Goal: Communication & Community: Ask a question

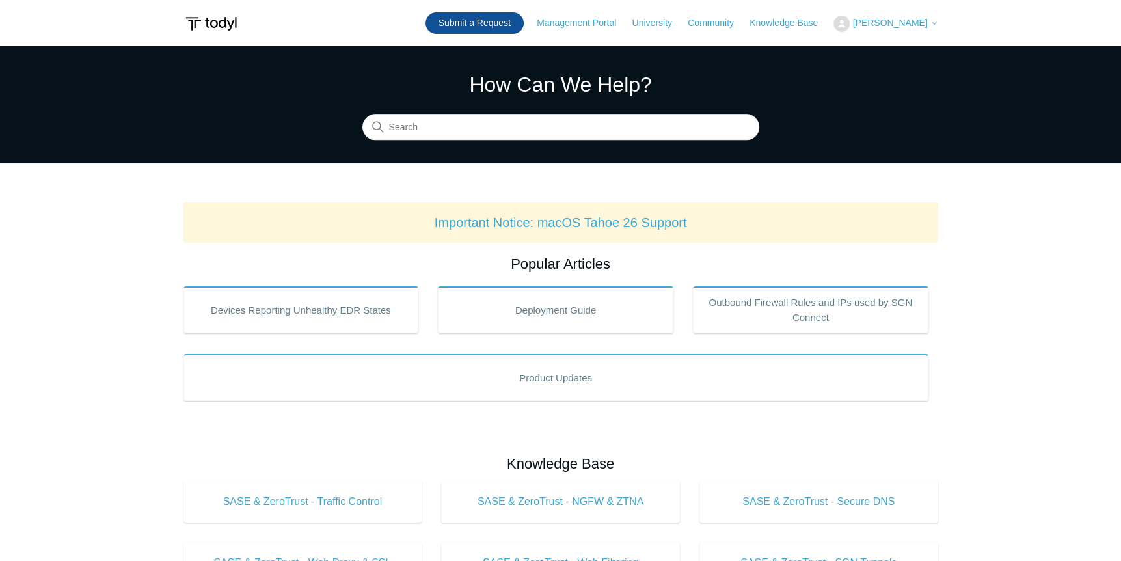
click at [491, 24] on link "Submit a Request" at bounding box center [475, 22] width 98 height 21
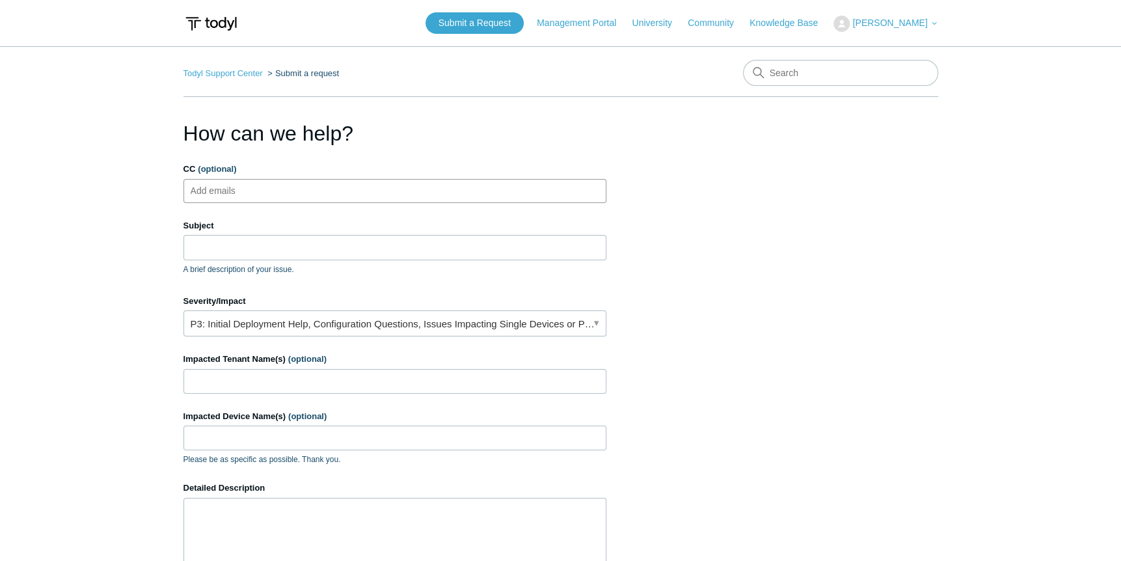
click at [368, 199] on ul "Add emails" at bounding box center [395, 191] width 423 height 24
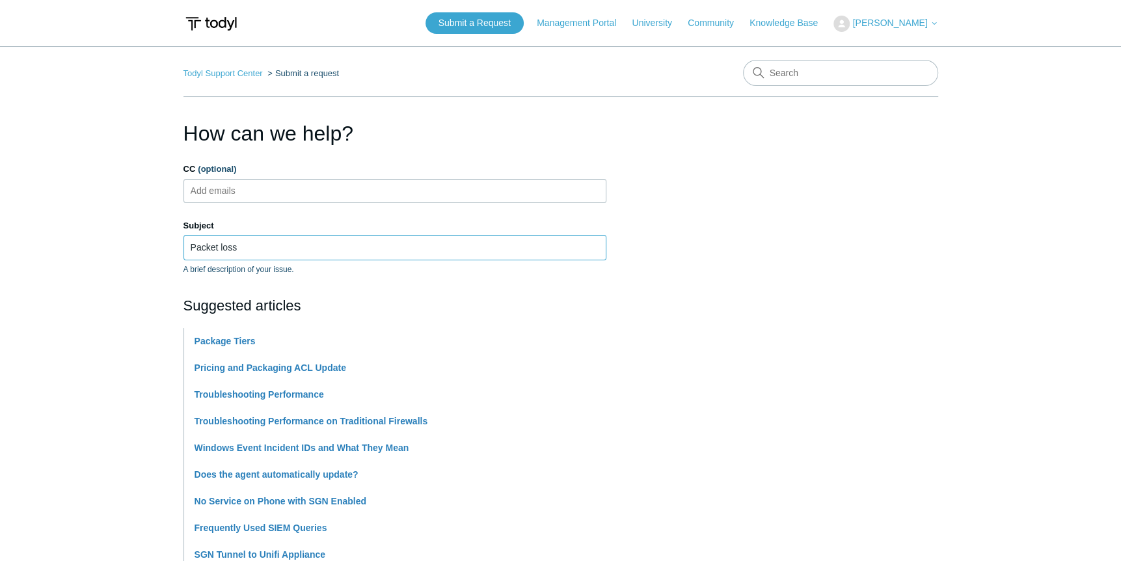
type input "Packet loss"
click at [309, 190] on ul "Add emails" at bounding box center [395, 191] width 423 height 24
type input "tlopez@bluebaytechnology.com"
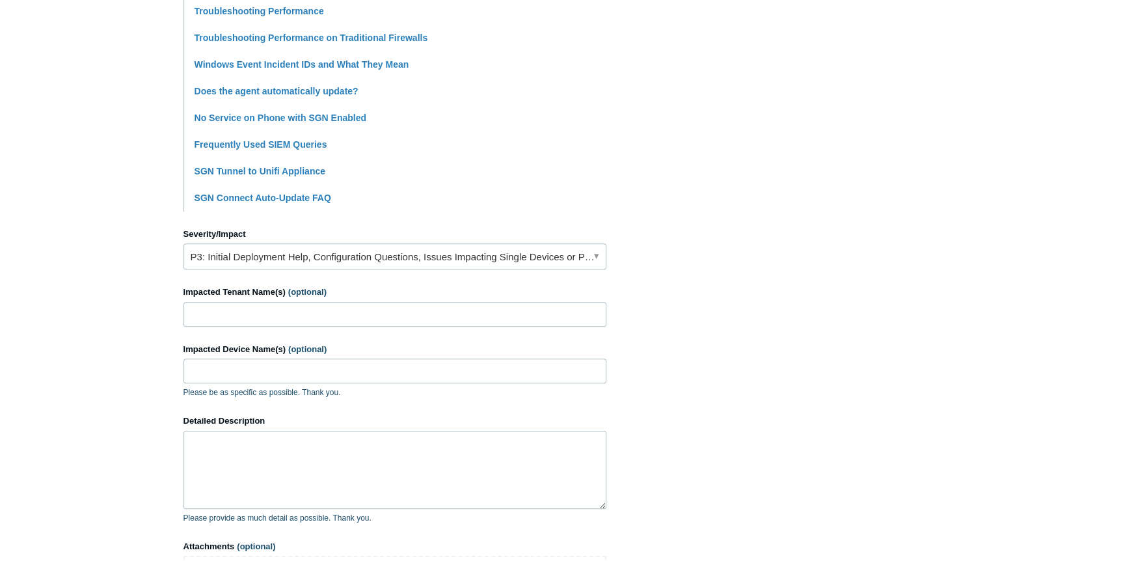
scroll to position [456, 0]
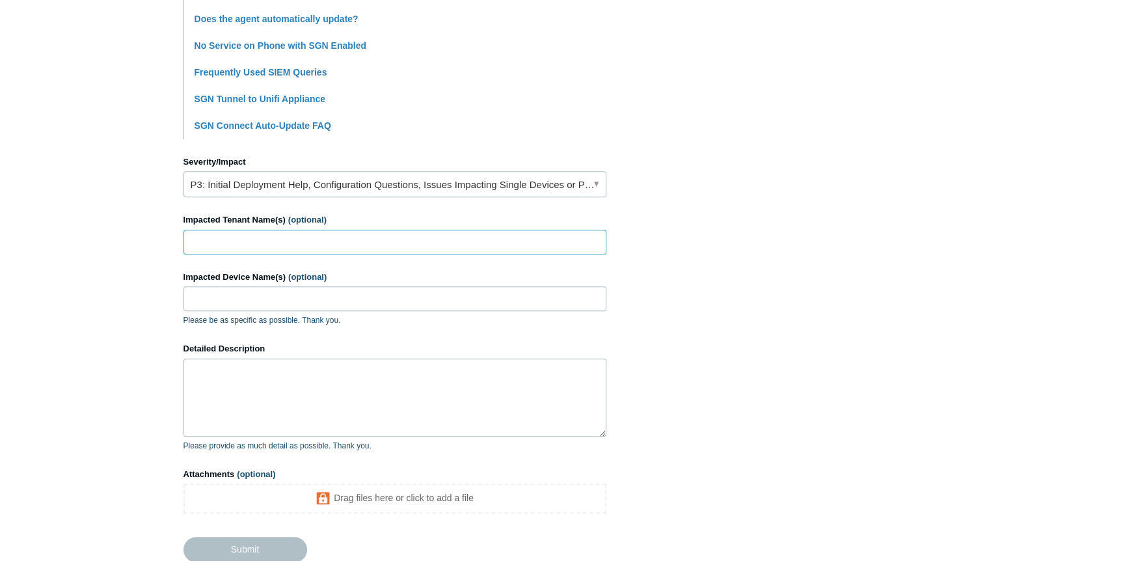
click at [446, 251] on input "Impacted Tenant Name(s) (optional)" at bounding box center [395, 242] width 423 height 25
click at [452, 245] on input "Blue Bay" at bounding box center [395, 242] width 423 height 25
type input "Blue Bay Technology - internal"
click at [303, 305] on input "Impacted Device Name(s) (optional)" at bounding box center [395, 298] width 423 height 25
click at [251, 410] on textarea "Detailed Description" at bounding box center [395, 398] width 423 height 78
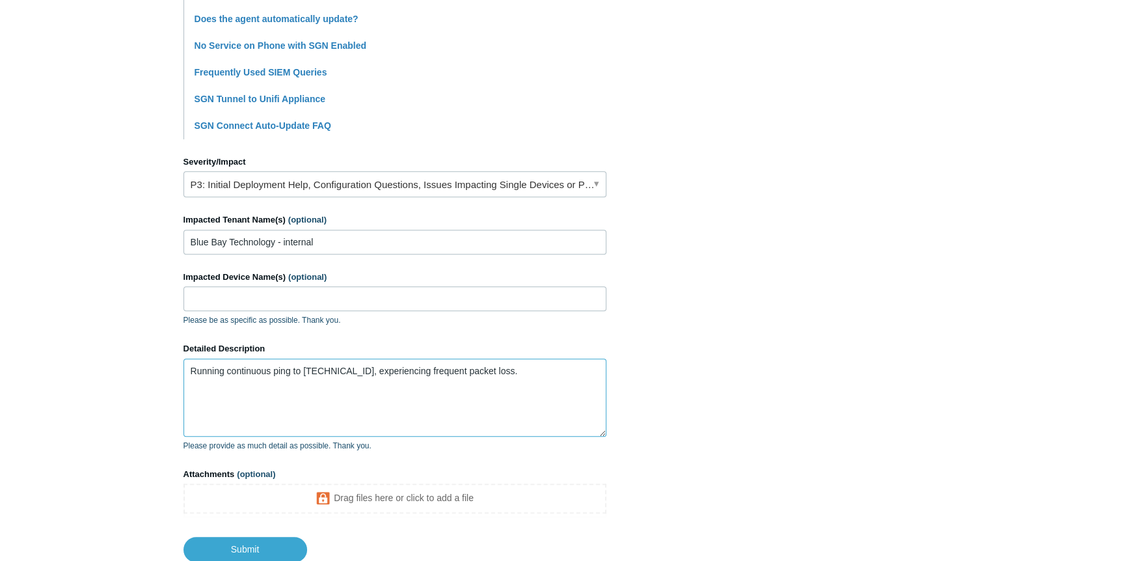
click at [519, 376] on textarea "Running continuous ping to 100.64.0.19, experiencing frequent packet loss." at bounding box center [395, 398] width 423 height 78
type textarea "Running continuous ping to [TECHNICAL_ID], experiencing frequent packet loss. P…"
click at [502, 396] on textarea "Running continuous ping to [TECHNICAL_ID], experiencing frequent packet loss. P…" at bounding box center [395, 398] width 423 height 78
click at [353, 375] on textarea "Running continuous ping to [TECHNICAL_ID], experiencing frequent packet loss. P…" at bounding box center [395, 398] width 423 height 78
click at [353, 384] on textarea "Running continuous ping to [TECHNICAL_ID], experiencing frequent packet loss. P…" at bounding box center [395, 398] width 423 height 78
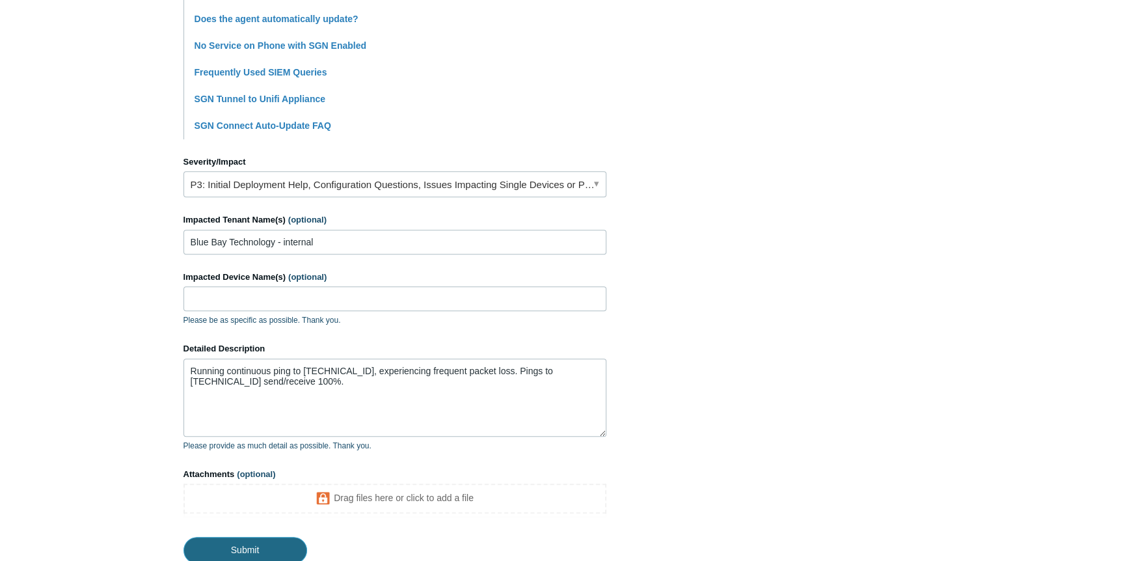
click at [251, 550] on input "Submit" at bounding box center [246, 550] width 124 height 26
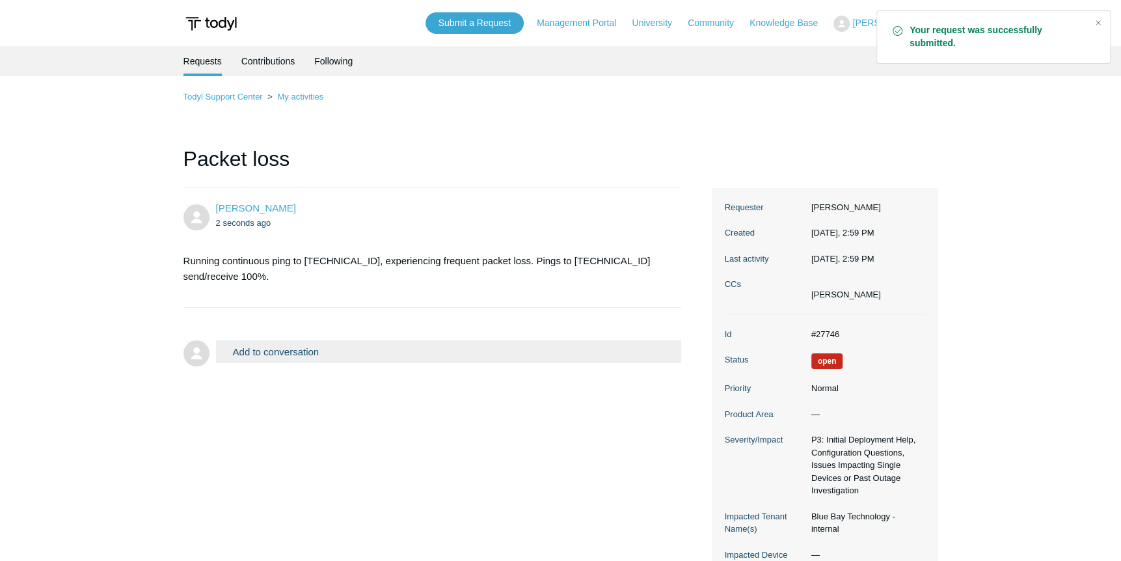
click at [245, 197] on li "Jessica Owens 2 seconds ago Running continuous ping to 100.64.0.19, experiencin…" at bounding box center [433, 248] width 499 height 120
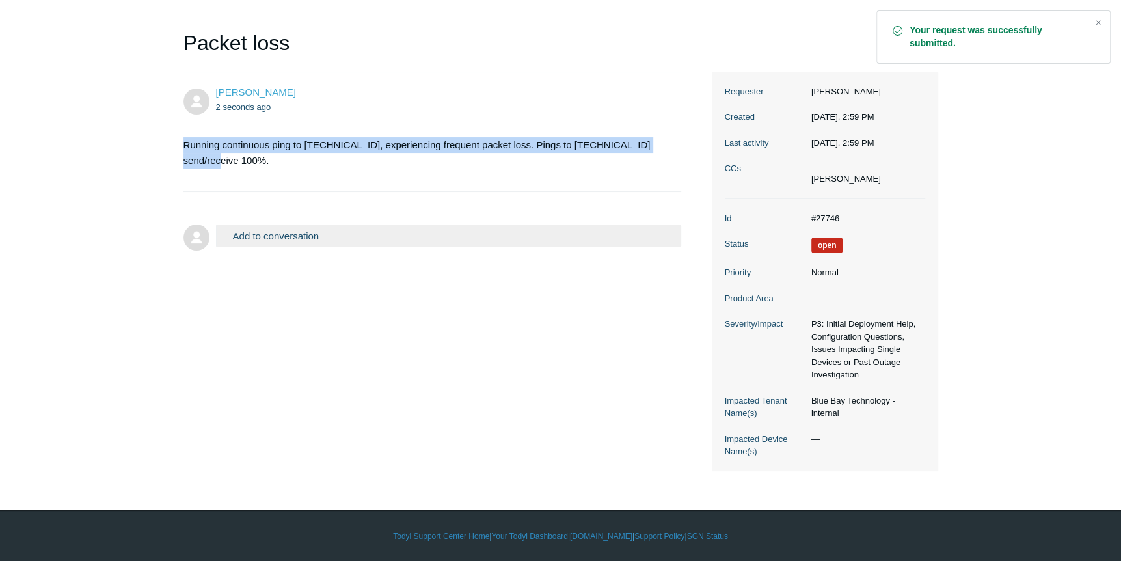
drag, startPoint x: 175, startPoint y: 147, endPoint x: 692, endPoint y: 149, distance: 516.8
click at [692, 149] on main "Requests Contributions Following Todyl Support Center My activities Packet loss…" at bounding box center [560, 200] width 1121 height 541
copy p "Running continuous ping to 100.64.0.19, experiencing frequent packet loss. Ping…"
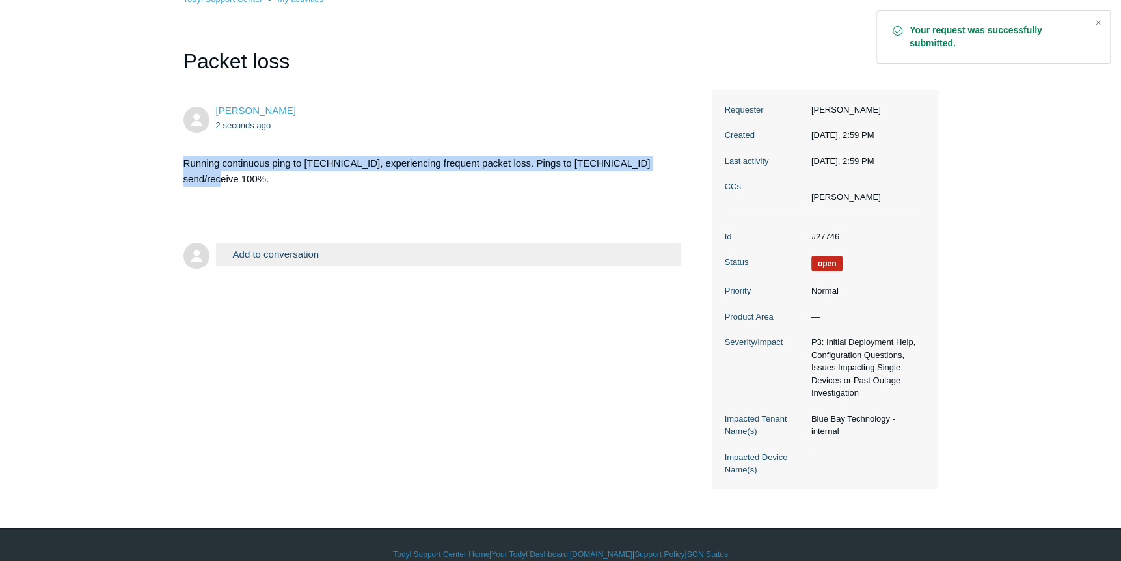
scroll to position [0, 0]
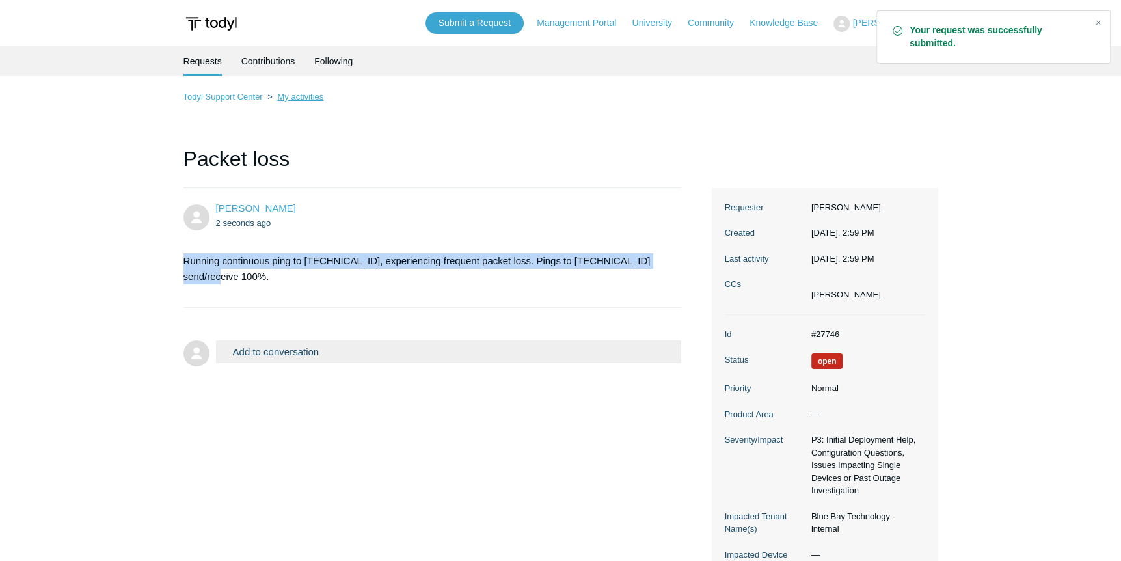
click at [285, 95] on link "My activities" at bounding box center [300, 97] width 46 height 10
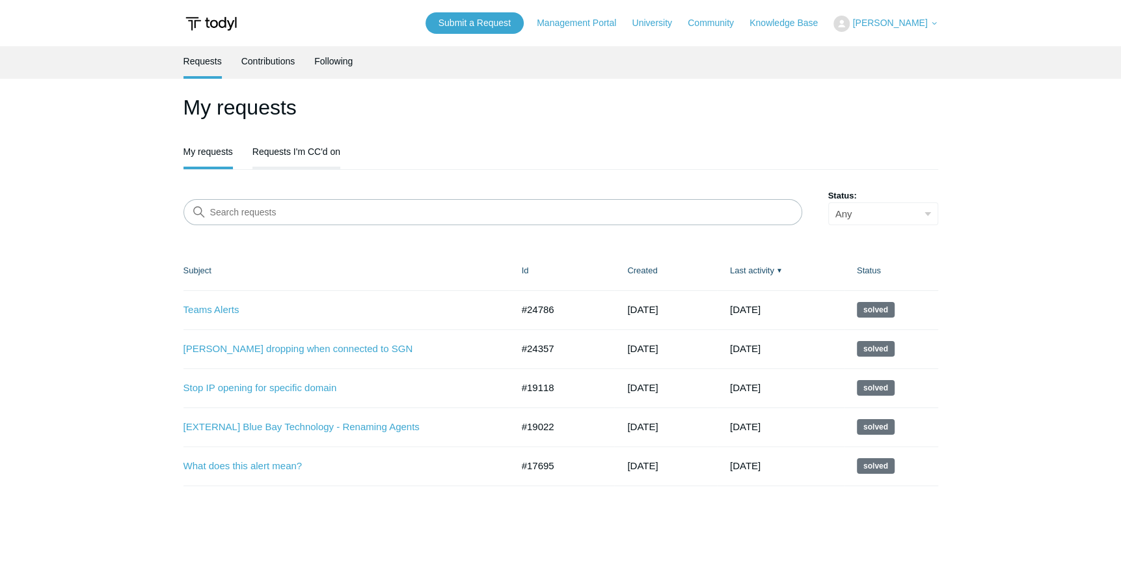
click at [288, 161] on link "Requests I'm CC'd on" at bounding box center [297, 150] width 88 height 27
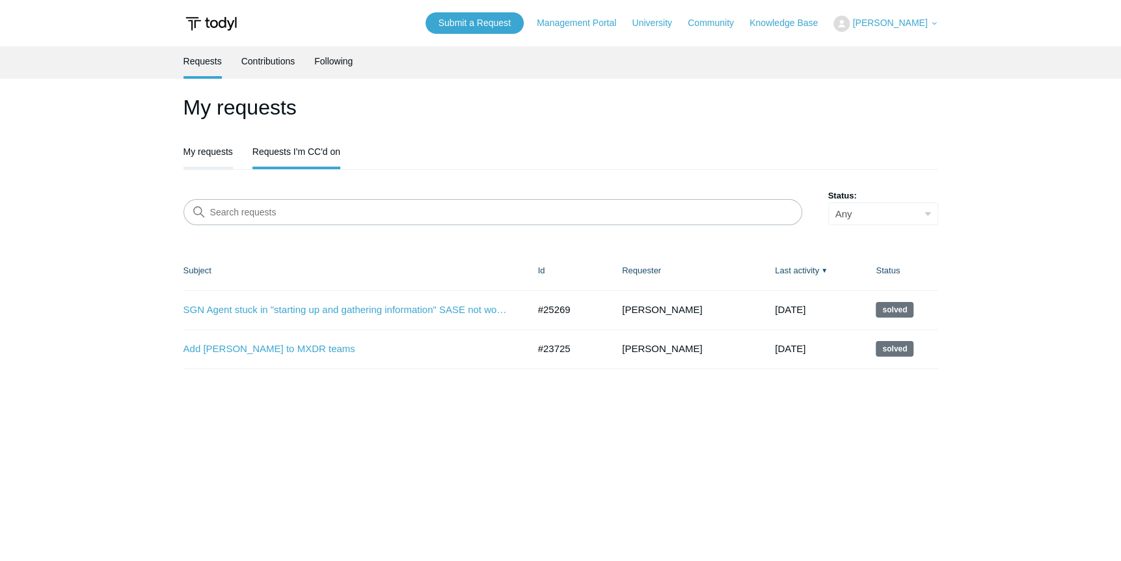
click at [223, 156] on link "My requests" at bounding box center [208, 150] width 49 height 27
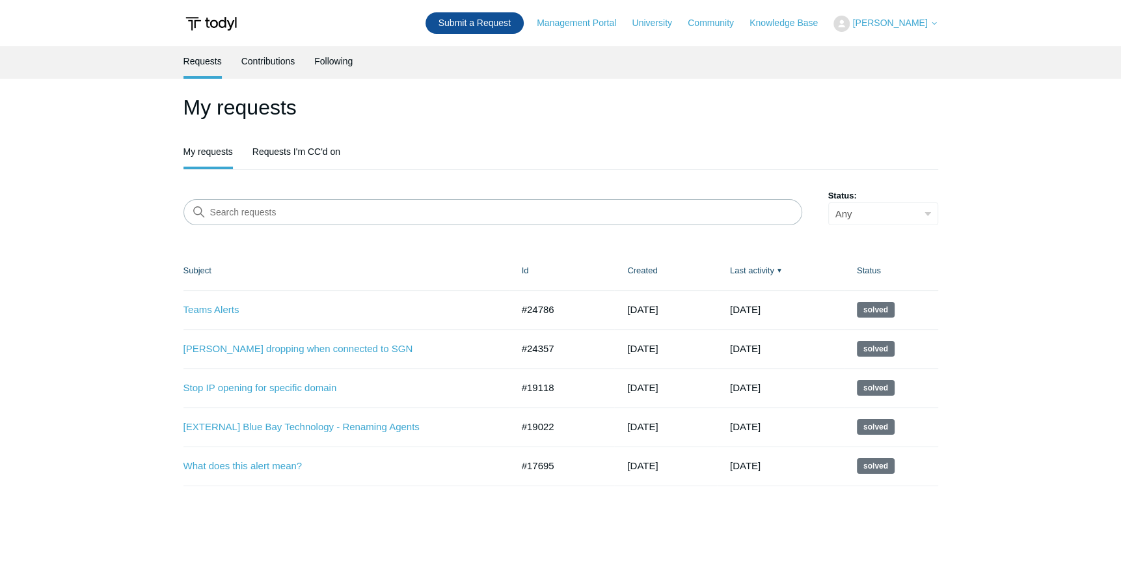
click at [506, 23] on link "Submit a Request" at bounding box center [475, 22] width 98 height 21
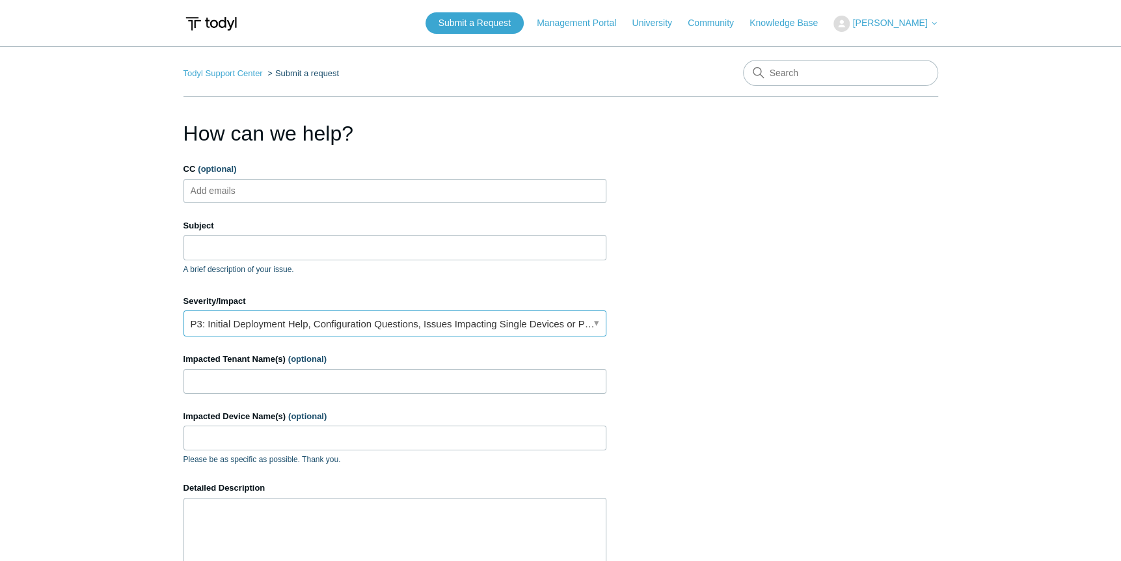
click at [232, 327] on link "P3: Initial Deployment Help, Configuration Questions, Issues Impacting Single D…" at bounding box center [395, 323] width 423 height 26
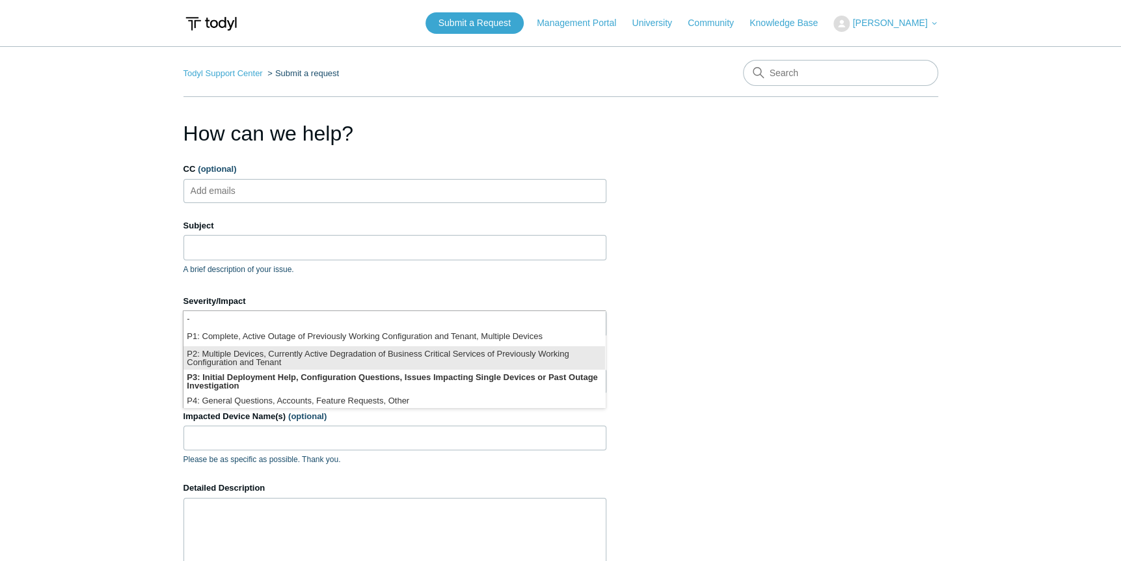
click at [236, 357] on li "P2: Multiple Devices, Currently Active Degradation of Business Critical Service…" at bounding box center [395, 357] width 422 height 23
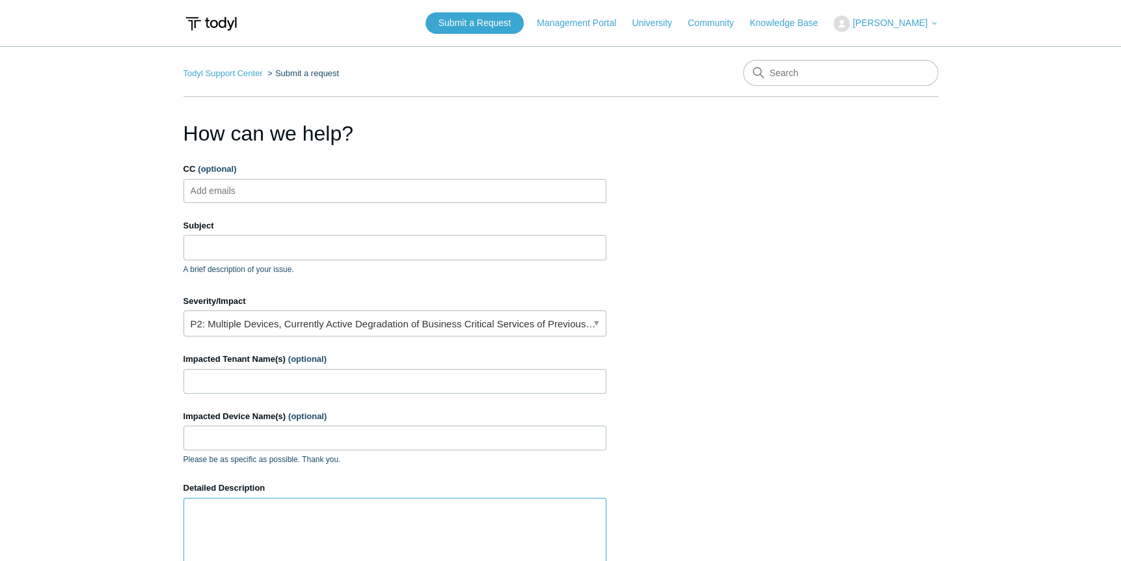
click at [274, 528] on textarea "Detailed Description" at bounding box center [395, 537] width 423 height 78
paste textarea "Running continuous ping to [TECHNICAL_ID], experiencing frequent packet loss. P…"
type textarea "Running continuous ping to [TECHNICAL_ID], experiencing frequent packet loss. P…"
click at [231, 184] on input "CC (optional)" at bounding box center [223, 191] width 77 height 20
type input "tlopez@bluebaytechnology"
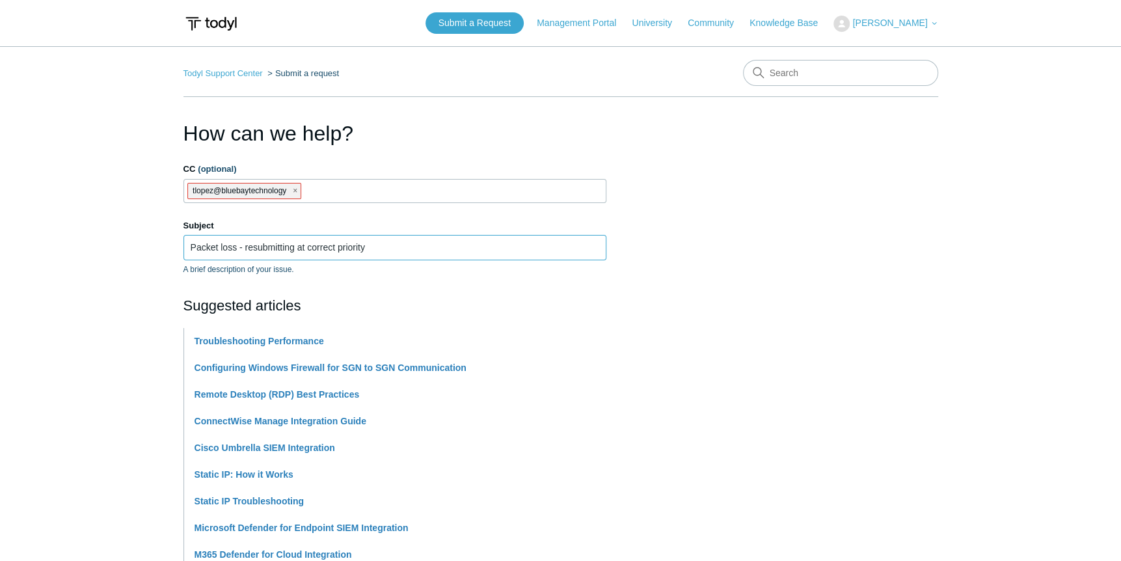
type input "Packet loss - resubmitting at correct priority"
click at [694, 221] on section "How can we help? CC (optional) tlopez@bluebaytechnology Subject Packet loss - r…" at bounding box center [561, 568] width 755 height 900
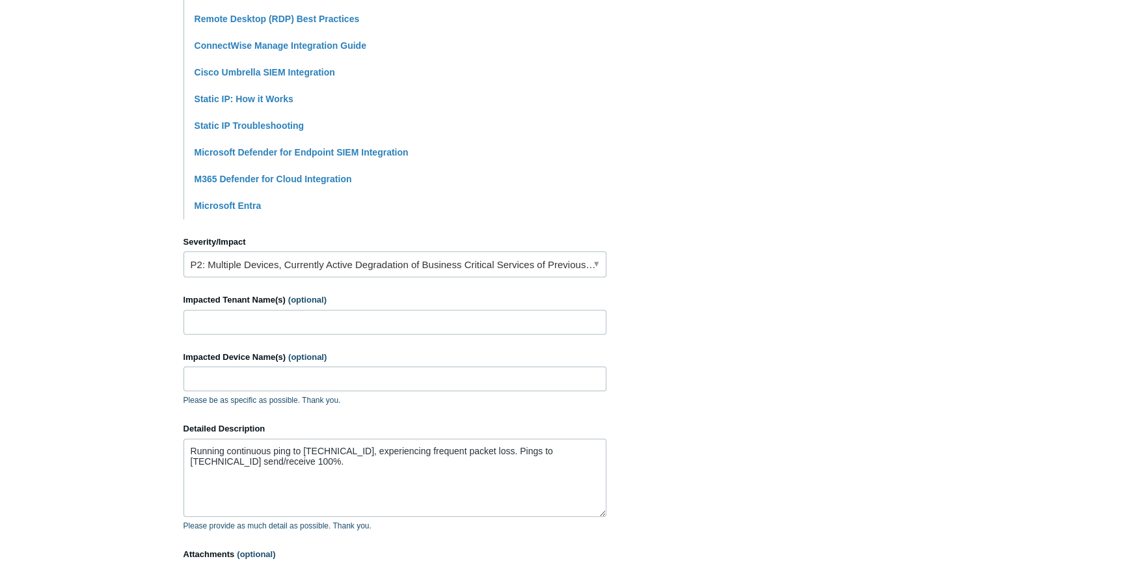
scroll to position [390, 0]
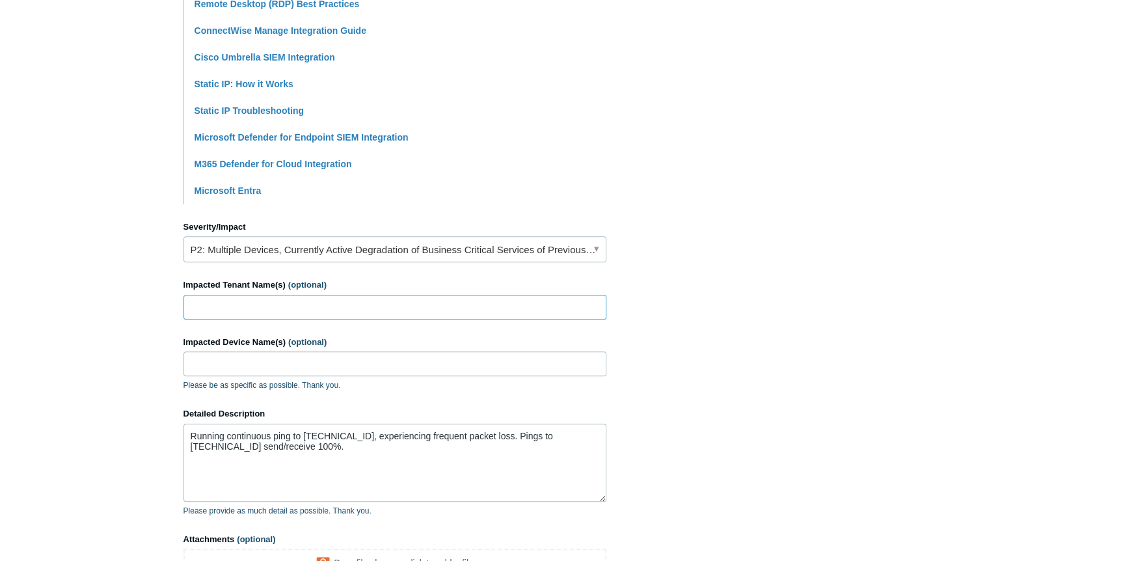
click at [200, 314] on input "Impacted Tenant Name(s) (optional)" at bounding box center [395, 307] width 423 height 25
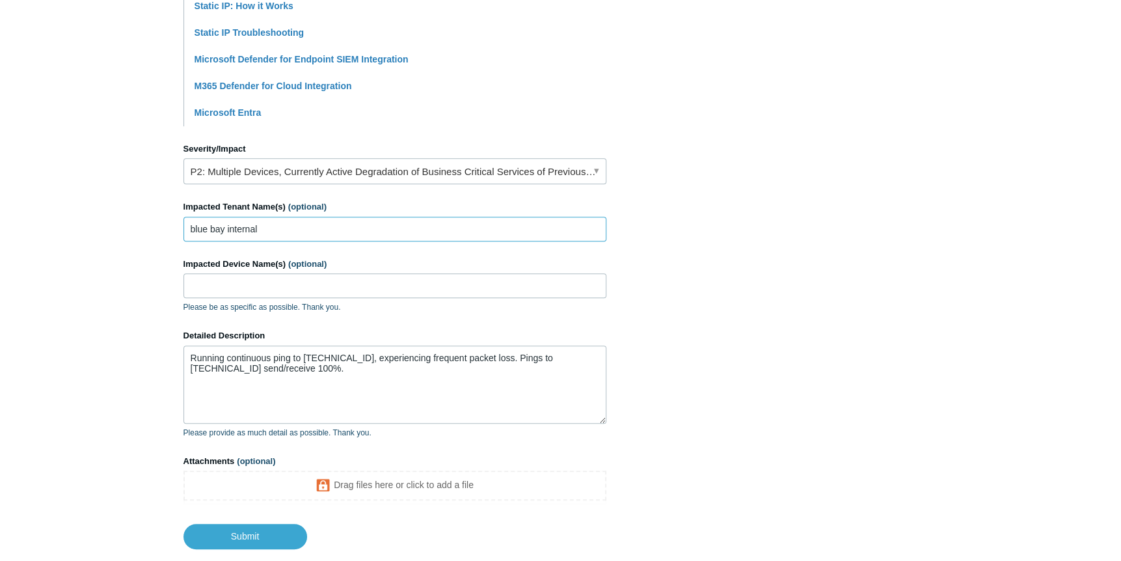
scroll to position [548, 0]
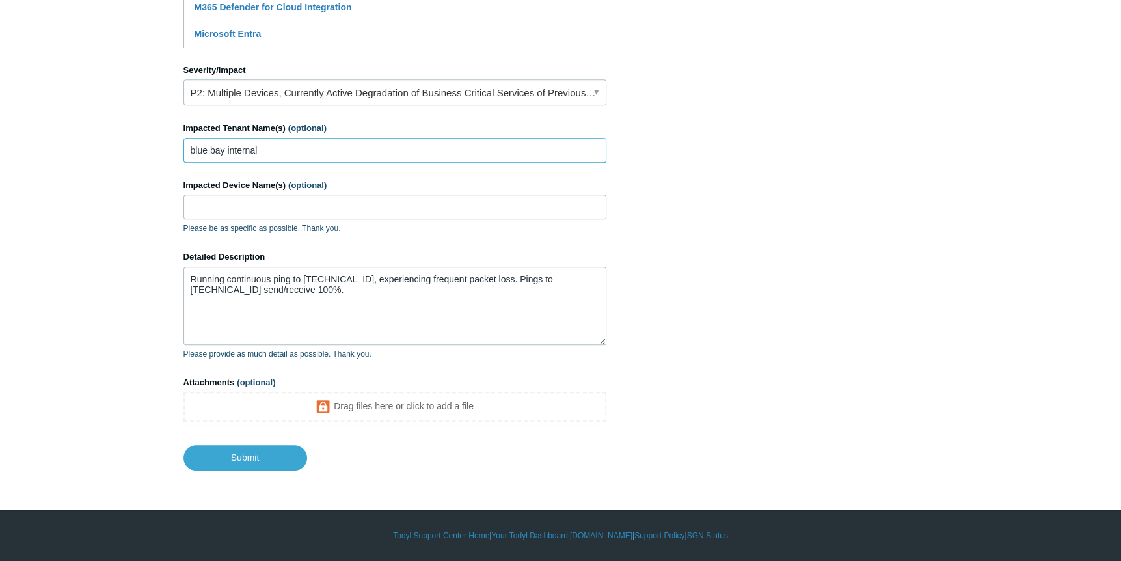
type input "blue bay internal"
click at [241, 210] on input "Impacted Device Name(s) (optional)" at bounding box center [395, 207] width 423 height 25
type input "all"
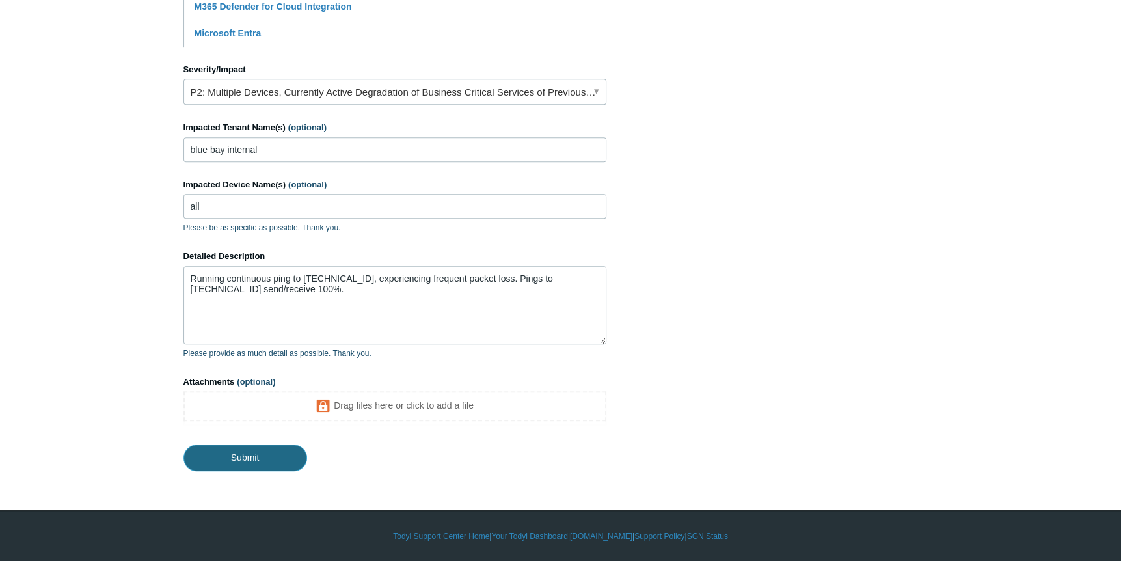
click at [236, 462] on input "Submit" at bounding box center [246, 458] width 124 height 26
